Goal: Task Accomplishment & Management: Complete application form

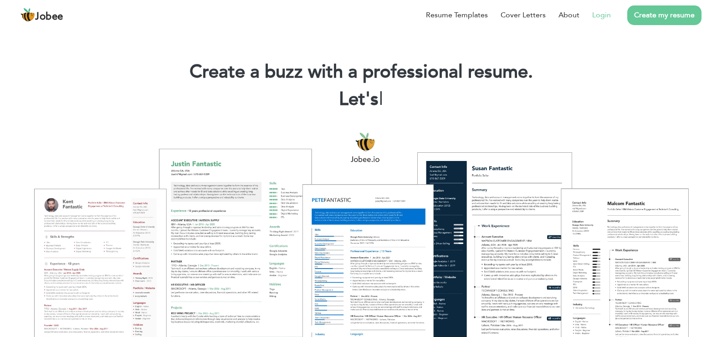
click at [601, 21] on li "Login" at bounding box center [595, 15] width 31 height 24
click at [600, 19] on link "Login" at bounding box center [601, 15] width 19 height 11
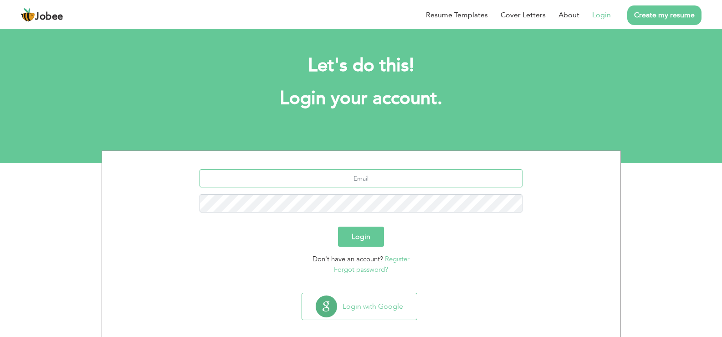
click at [382, 178] on input "text" at bounding box center [361, 178] width 323 height 18
type input "[EMAIL_ADDRESS][DOMAIN_NAME]"
click at [338, 226] on button "Login" at bounding box center [361, 236] width 46 height 20
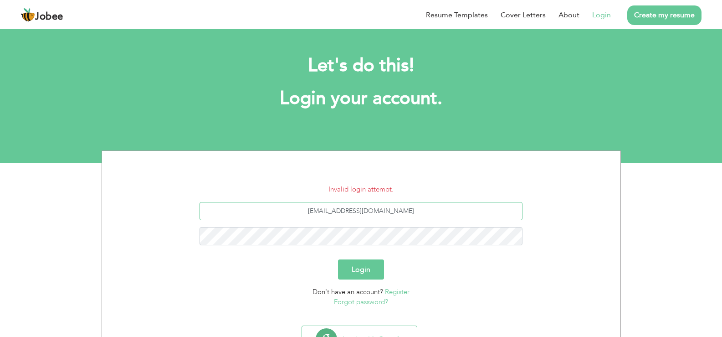
click at [393, 219] on input "[EMAIL_ADDRESS][DOMAIN_NAME]" at bounding box center [361, 211] width 323 height 18
click at [408, 210] on input "jararpakhtoon@gmail.com" at bounding box center [361, 211] width 323 height 18
click at [417, 209] on input "jararpakhtoon@gmail.com" at bounding box center [361, 211] width 323 height 18
type input "j"
type input "ameerafghan149@gmail.com"
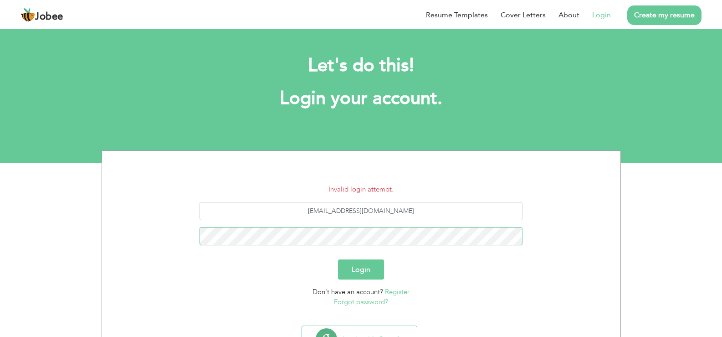
click at [338, 259] on button "Login" at bounding box center [361, 269] width 46 height 20
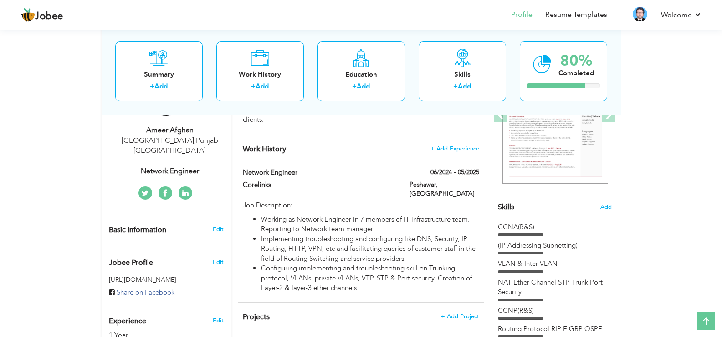
scroll to position [160, 0]
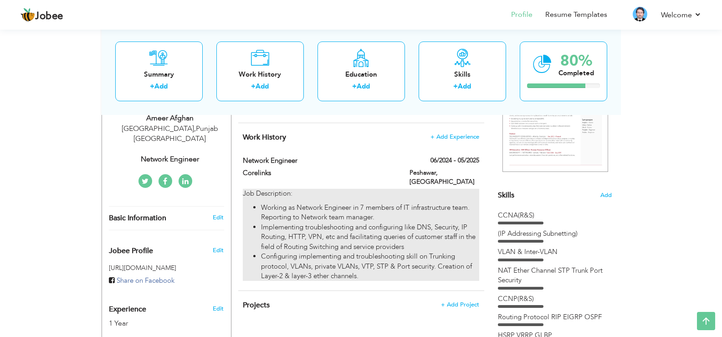
click at [282, 190] on p "Job Description:" at bounding box center [361, 194] width 236 height 10
type input "Network Engineer"
type input "Corelinks"
type input "06/2024"
type input "05/2025"
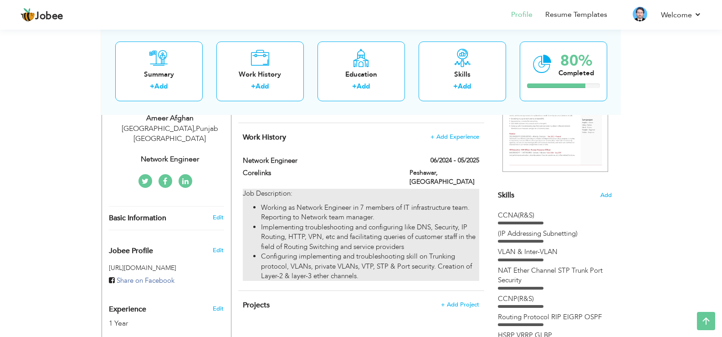
type input "[GEOGRAPHIC_DATA]"
type input "Peshawar"
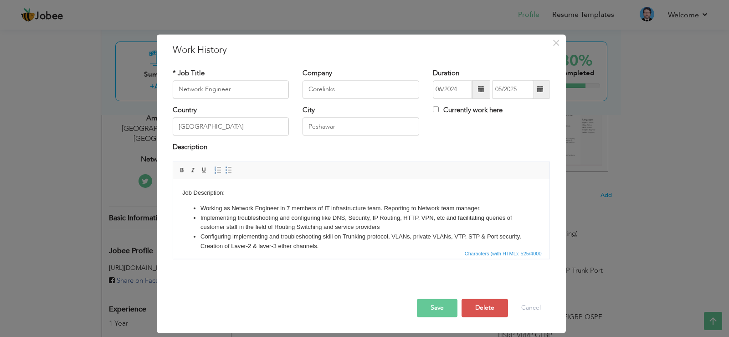
click at [301, 232] on li "Configuring implementing and troubleshooting skill on Trunking protocol, VLANs,…" at bounding box center [361, 241] width 322 height 19
click at [417, 314] on button "Save" at bounding box center [437, 307] width 41 height 18
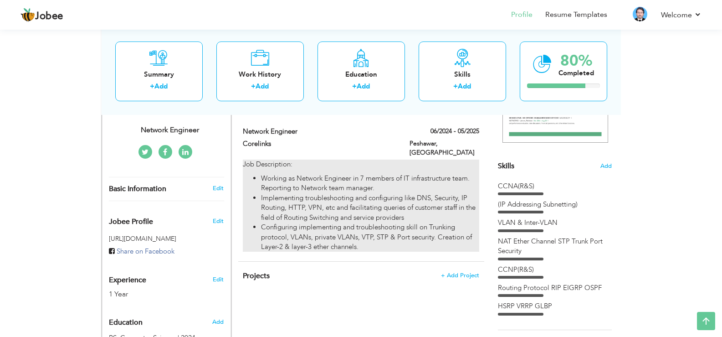
scroll to position [142, 0]
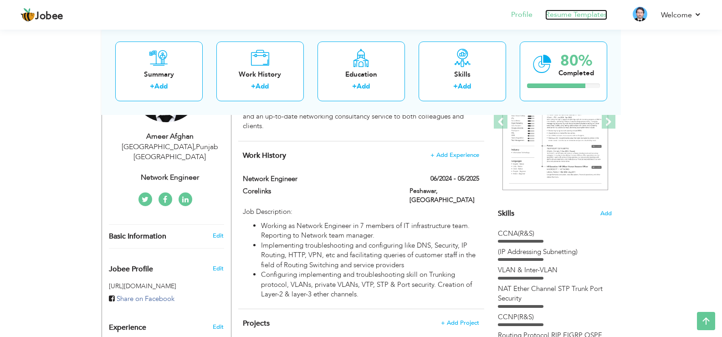
click at [560, 14] on link "Resume Templates" at bounding box center [576, 15] width 62 height 10
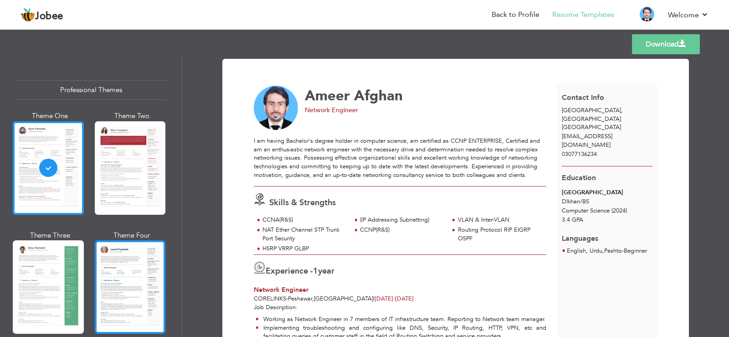
click at [135, 266] on div at bounding box center [130, 286] width 71 height 93
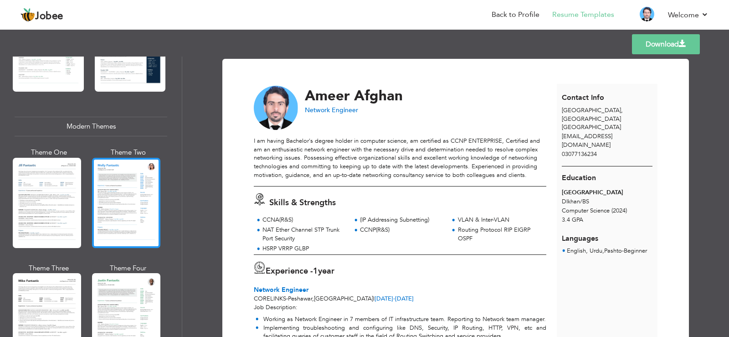
scroll to position [361, 0]
click at [105, 190] on div at bounding box center [126, 202] width 68 height 90
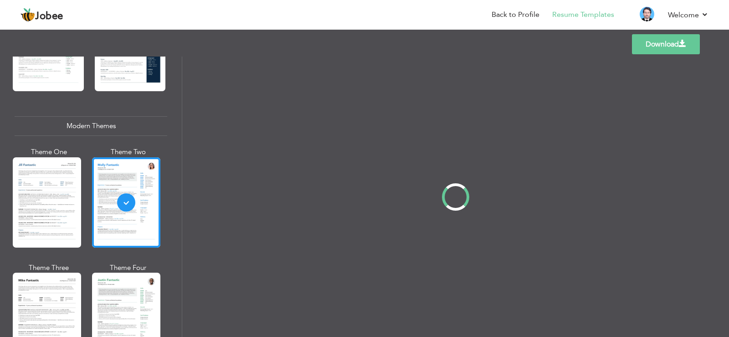
click at [51, 189] on div at bounding box center [47, 202] width 68 height 90
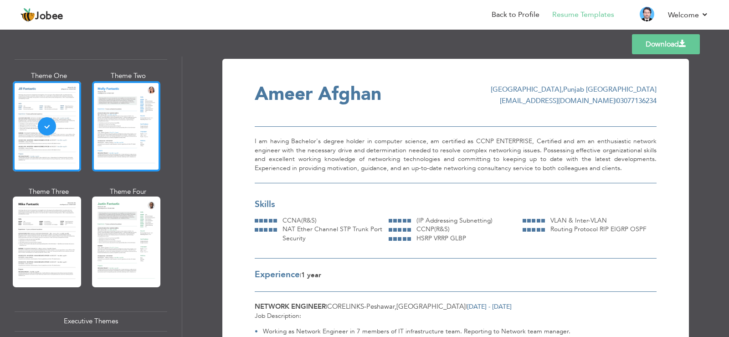
scroll to position [0, 0]
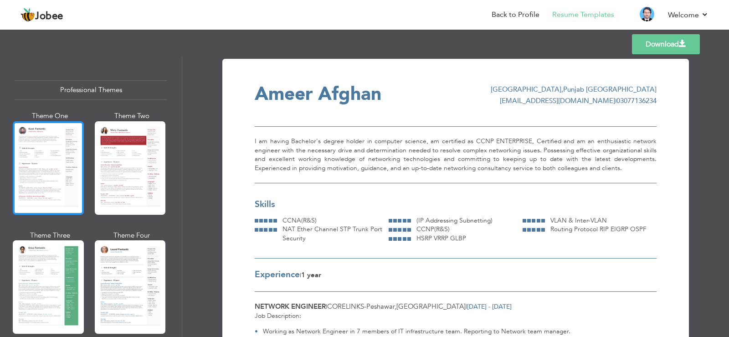
click at [49, 152] on div at bounding box center [48, 167] width 71 height 93
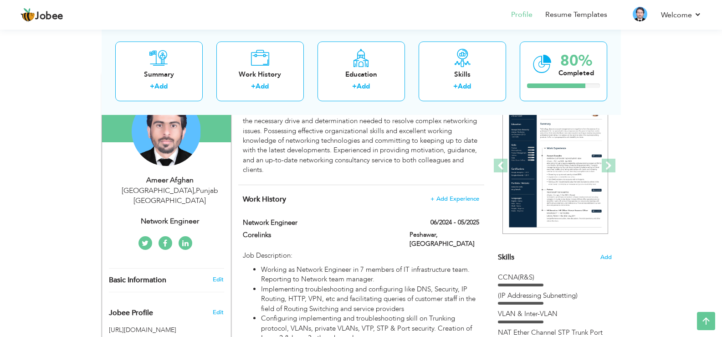
scroll to position [100, 0]
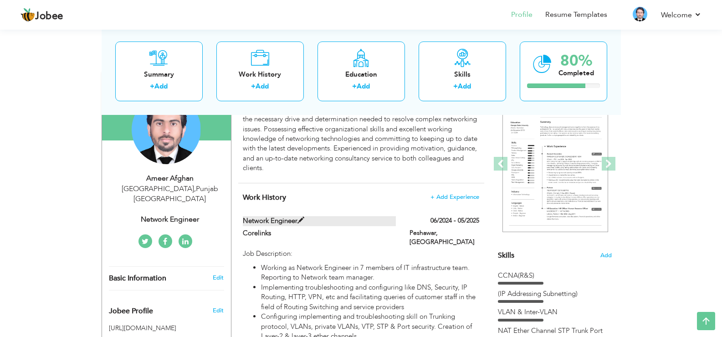
click at [357, 220] on label "Network Engineer" at bounding box center [319, 221] width 153 height 10
type input "Network Engineer"
type input "Corelinks"
type input "06/2024"
type input "05/2025"
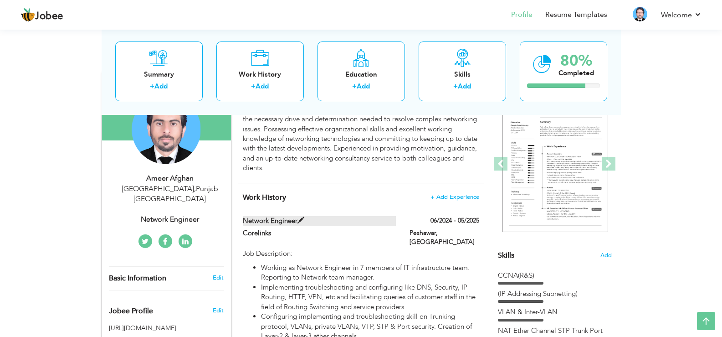
type input "[GEOGRAPHIC_DATA]"
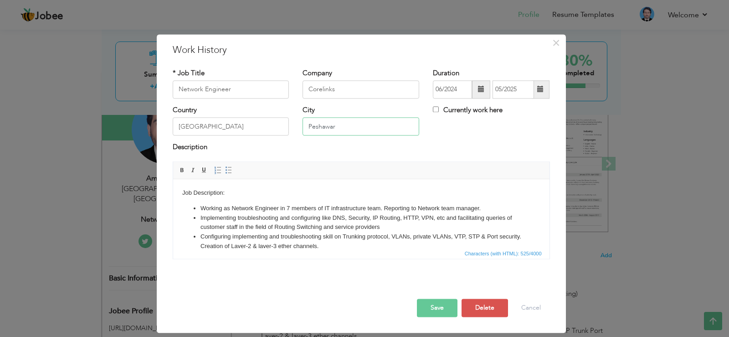
click at [370, 125] on input "Peshawar" at bounding box center [361, 127] width 117 height 18
type input "P"
click at [248, 128] on input "[GEOGRAPHIC_DATA]" at bounding box center [231, 127] width 117 height 18
click at [309, 126] on input "text" at bounding box center [361, 127] width 117 height 18
type input "O"
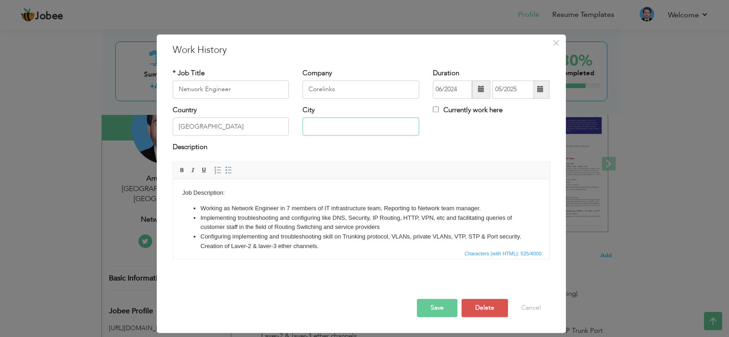
type input "O"
type input "Peshawar"
click at [553, 41] on span "×" at bounding box center [556, 43] width 8 height 16
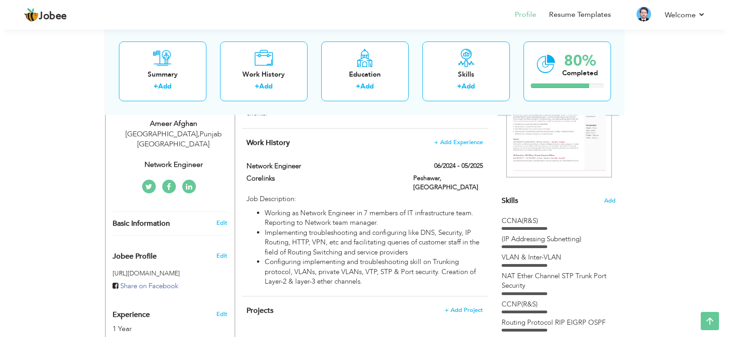
scroll to position [142, 0]
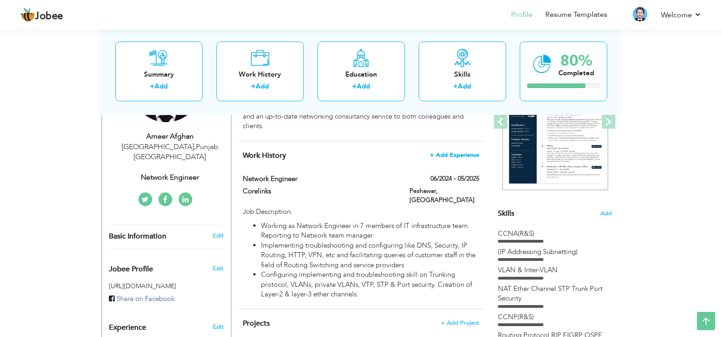
click at [451, 153] on span "+ Add Experience" at bounding box center [454, 155] width 49 height 6
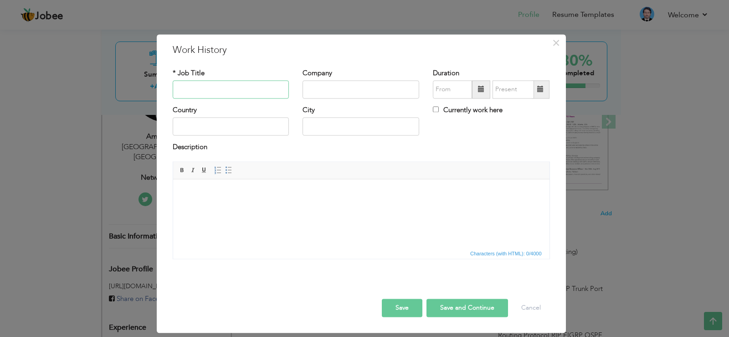
type input "B"
type input "U"
type input "I"
type input "Network Engineer"
click at [335, 90] on input "text" at bounding box center [361, 89] width 117 height 18
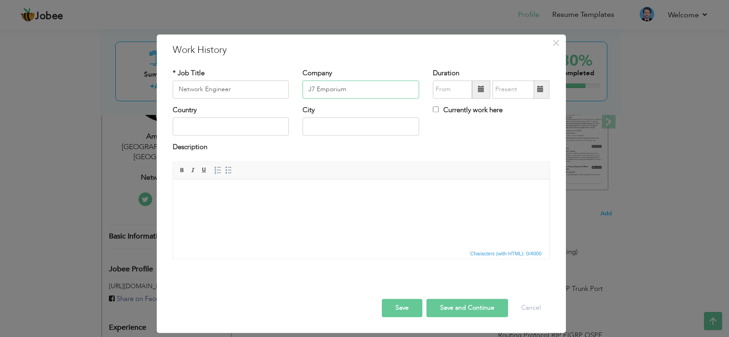
type input "J7 Emporium"
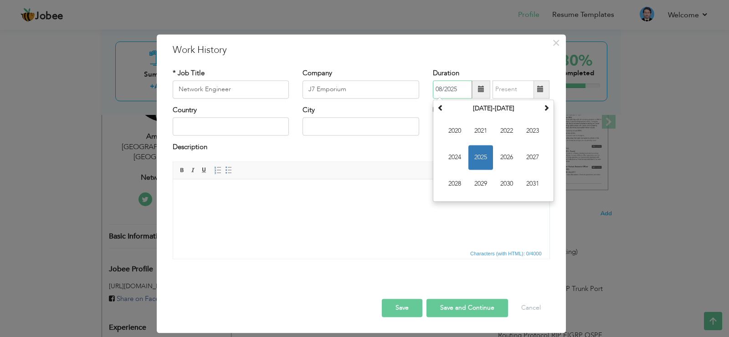
click at [438, 86] on input "08/2025" at bounding box center [452, 89] width 39 height 18
click at [478, 149] on span "2025" at bounding box center [480, 157] width 25 height 25
click at [442, 87] on input "08/2025" at bounding box center [452, 89] width 39 height 18
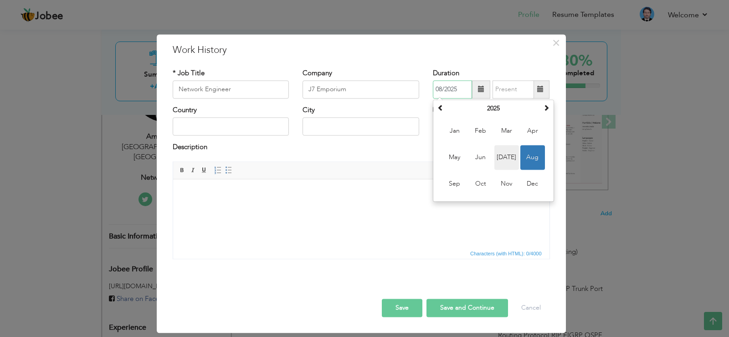
click at [504, 157] on span "[DATE]" at bounding box center [506, 157] width 25 height 25
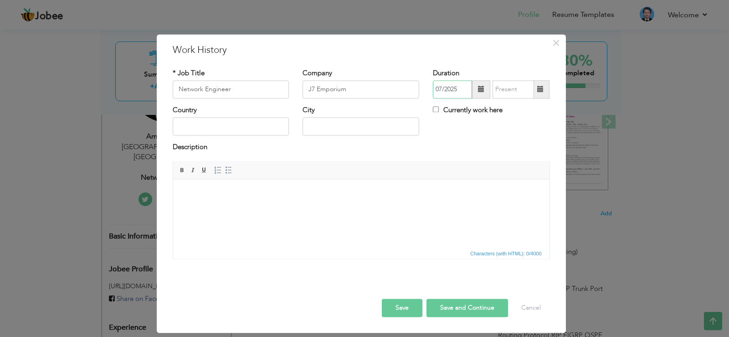
click at [441, 88] on input "07/2025" at bounding box center [452, 89] width 39 height 18
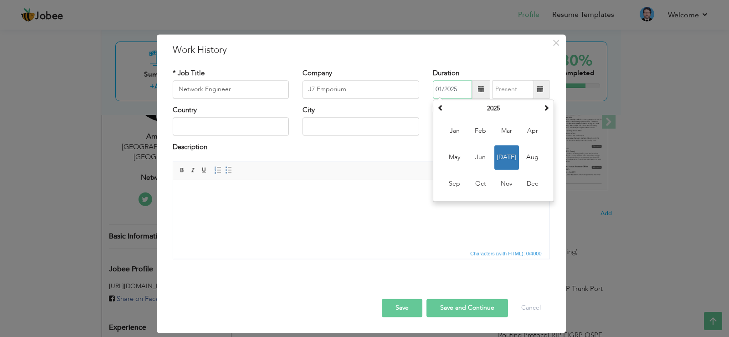
click at [502, 152] on span "[DATE]" at bounding box center [506, 157] width 25 height 25
type input "07/2025"
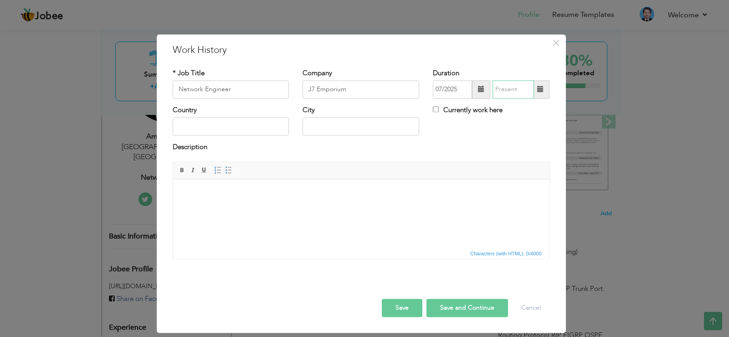
type input "08/2025"
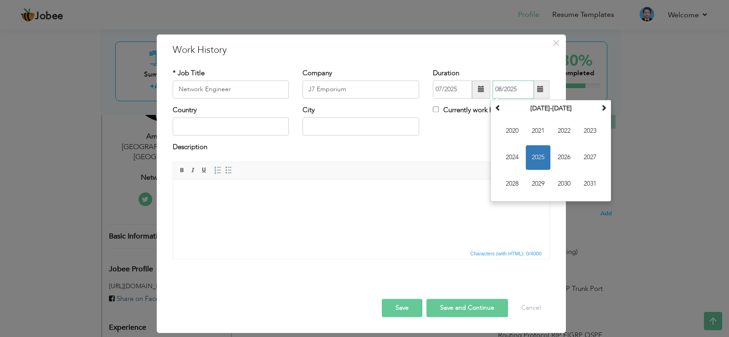
click at [508, 92] on input "08/2025" at bounding box center [513, 89] width 41 height 18
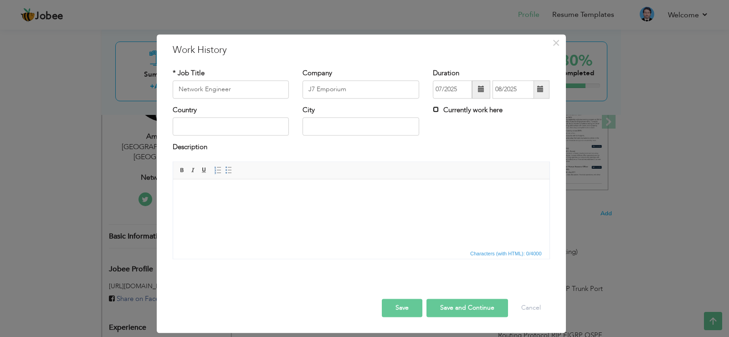
click at [437, 108] on input "Currently work here" at bounding box center [436, 109] width 6 height 6
checkbox input "true"
click at [235, 130] on input "text" at bounding box center [231, 127] width 117 height 18
type input "[GEOGRAPHIC_DATA]"
click at [360, 128] on input "[PERSON_NAME]" at bounding box center [361, 127] width 117 height 18
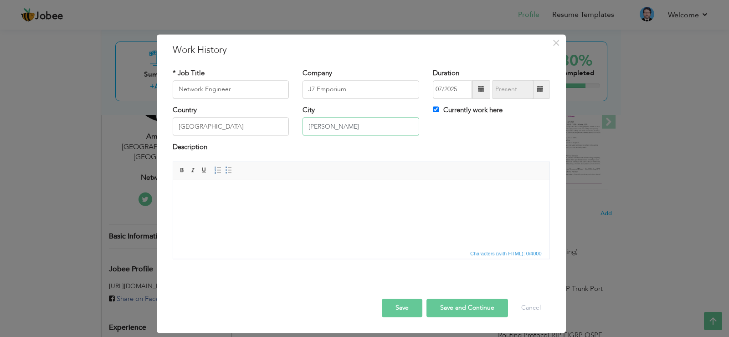
click at [360, 128] on input "[PERSON_NAME]" at bounding box center [361, 127] width 117 height 18
type input "D"
type input "B-17 [GEOGRAPHIC_DATA]"
click at [206, 190] on body at bounding box center [361, 193] width 358 height 10
